Goal: Transaction & Acquisition: Purchase product/service

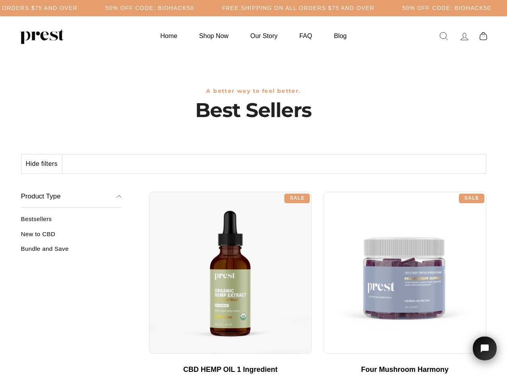
click at [253, 191] on div "**********" at bounding box center [317, 189] width 337 height 6
click at [194, 8] on h5 "50% OFF CODE: BIOHACK50" at bounding box center [149, 8] width 89 height 7
click at [42, 164] on button "Hide filters" at bounding box center [41, 164] width 41 height 19
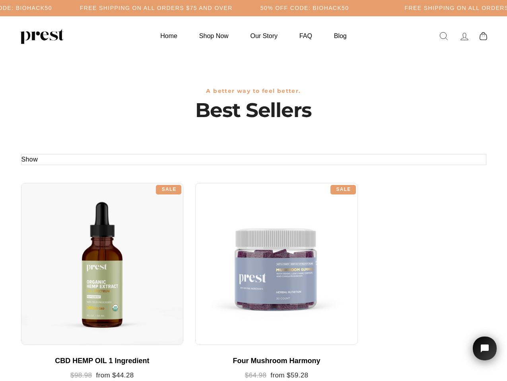
click at [71, 237] on div at bounding box center [102, 264] width 163 height 163
click at [71, 252] on div at bounding box center [102, 264] width 163 height 163
click at [484, 349] on icon "Open chat widget" at bounding box center [489, 349] width 12 height 12
